Goal: Task Accomplishment & Management: Manage account settings

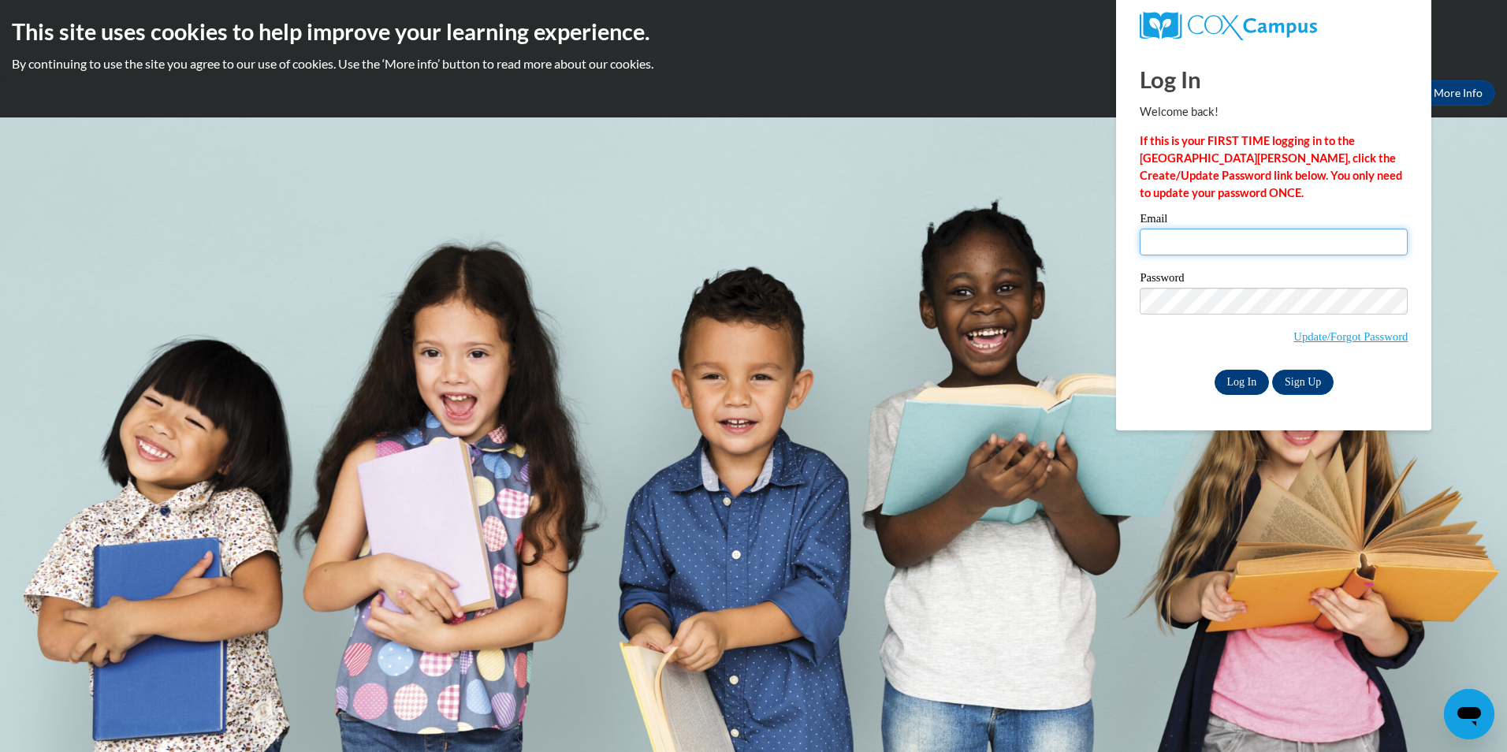
type input "[EMAIL_ADDRESS][DOMAIN_NAME]"
click at [1235, 389] on input "Log In" at bounding box center [1242, 382] width 55 height 25
click at [1239, 385] on input "Log In" at bounding box center [1242, 382] width 55 height 25
click at [1237, 380] on input "Log In" at bounding box center [1242, 382] width 55 height 25
click at [1243, 379] on input "Log In" at bounding box center [1242, 382] width 55 height 25
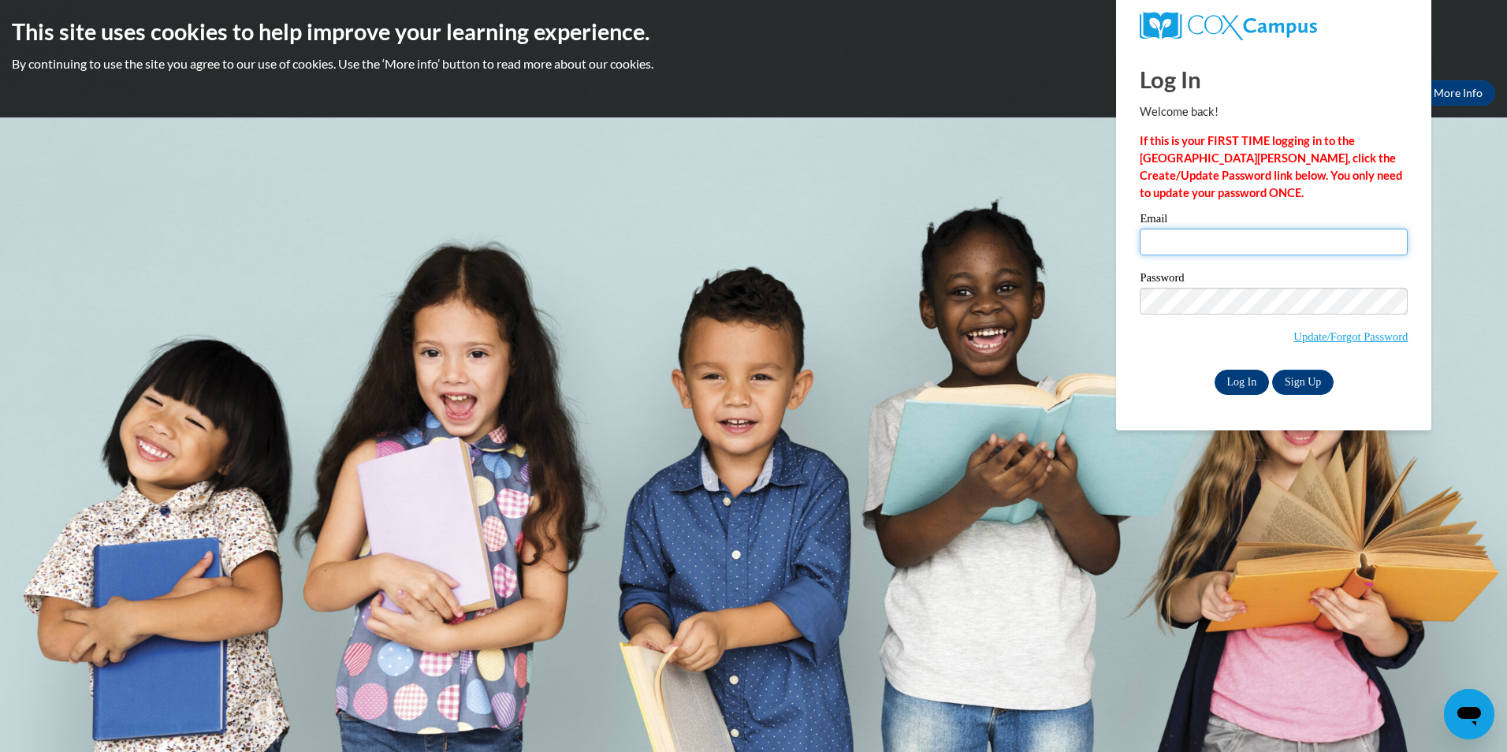
type input "[EMAIL_ADDRESS][DOMAIN_NAME]"
click at [1236, 385] on input "Log In" at bounding box center [1242, 382] width 55 height 25
click at [1242, 382] on input "Log In" at bounding box center [1242, 382] width 55 height 25
